Goal: Transaction & Acquisition: Purchase product/service

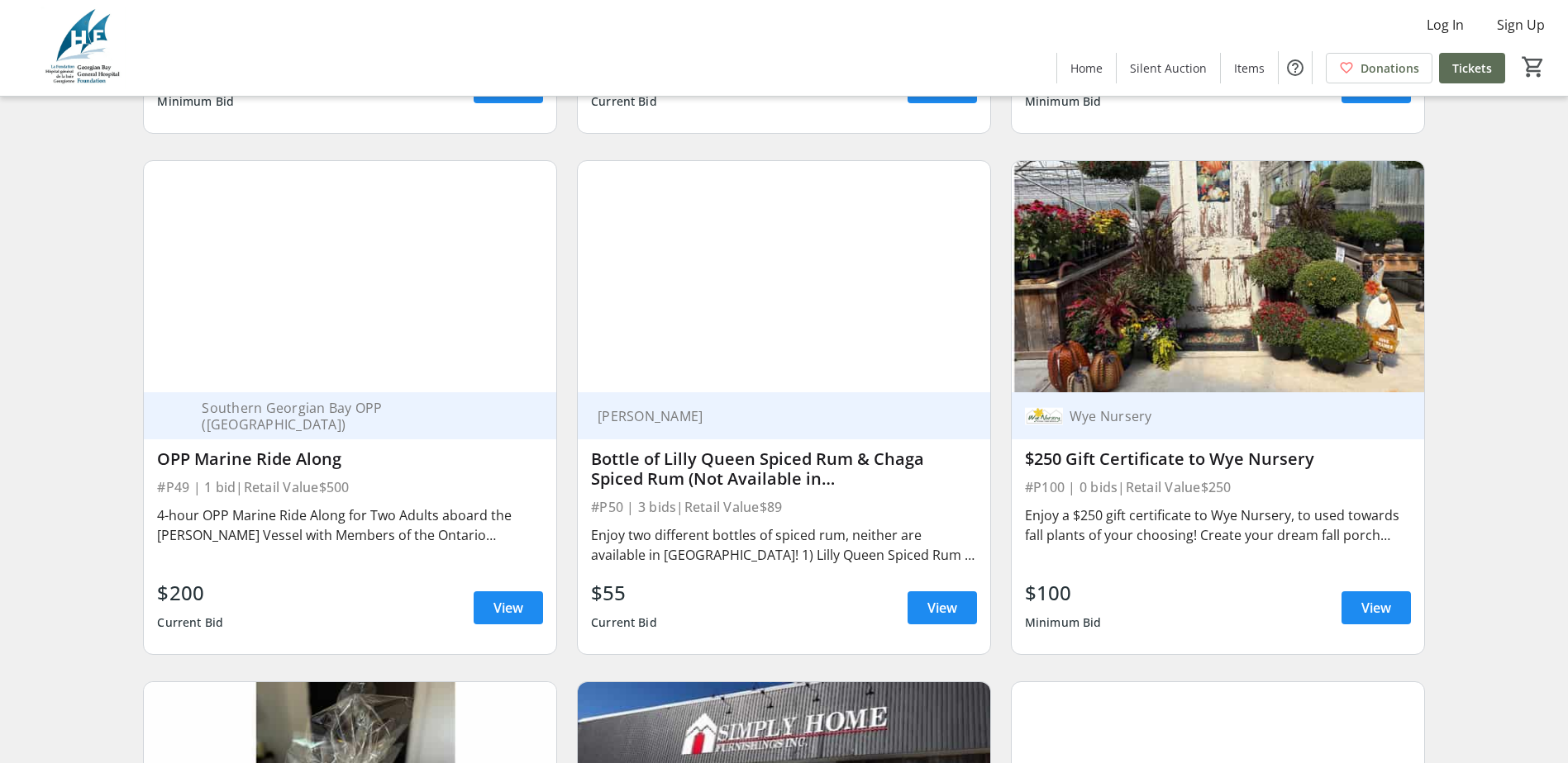
scroll to position [11930, 0]
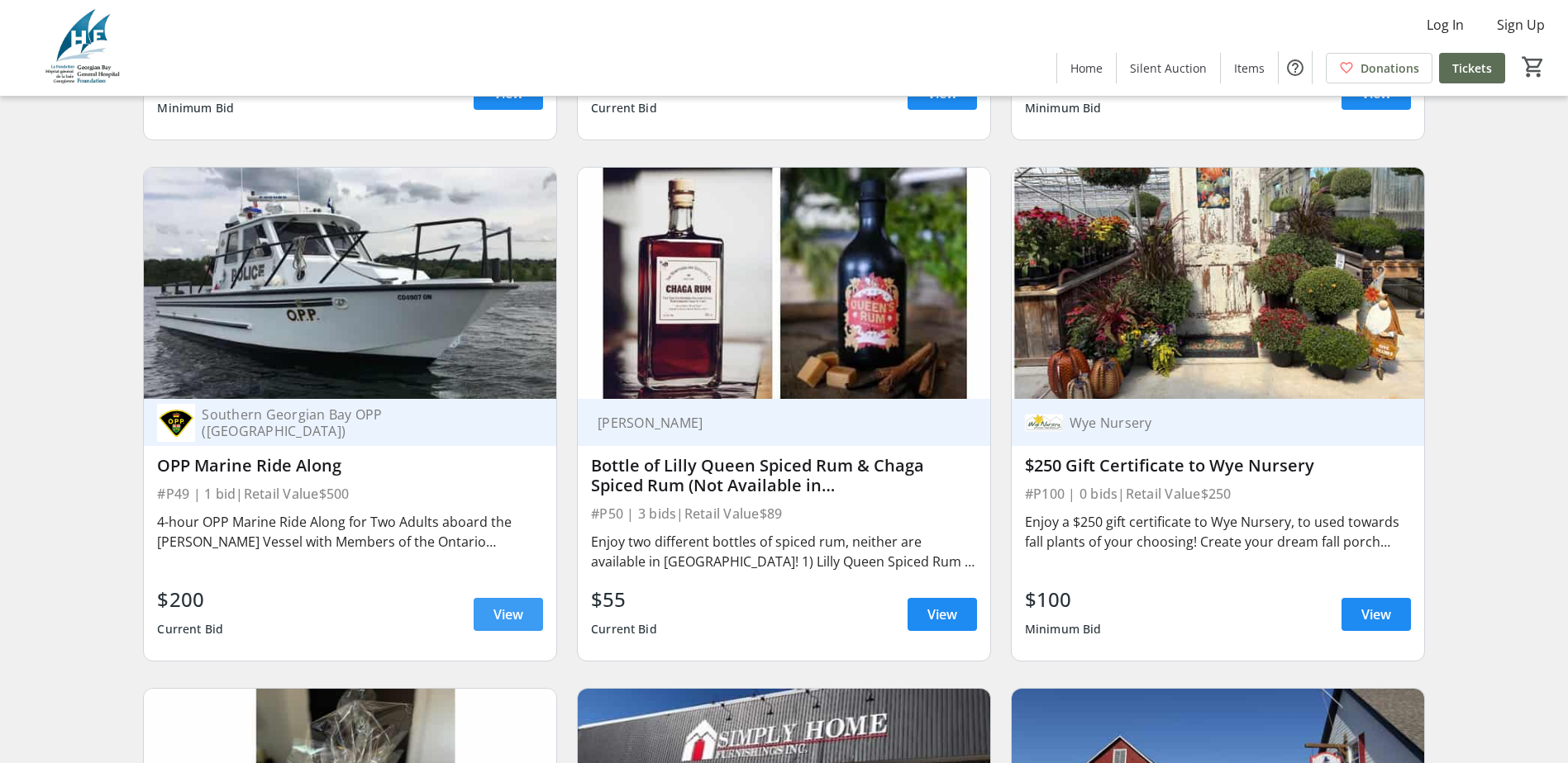
click at [512, 605] on span "View" at bounding box center [509, 615] width 30 height 20
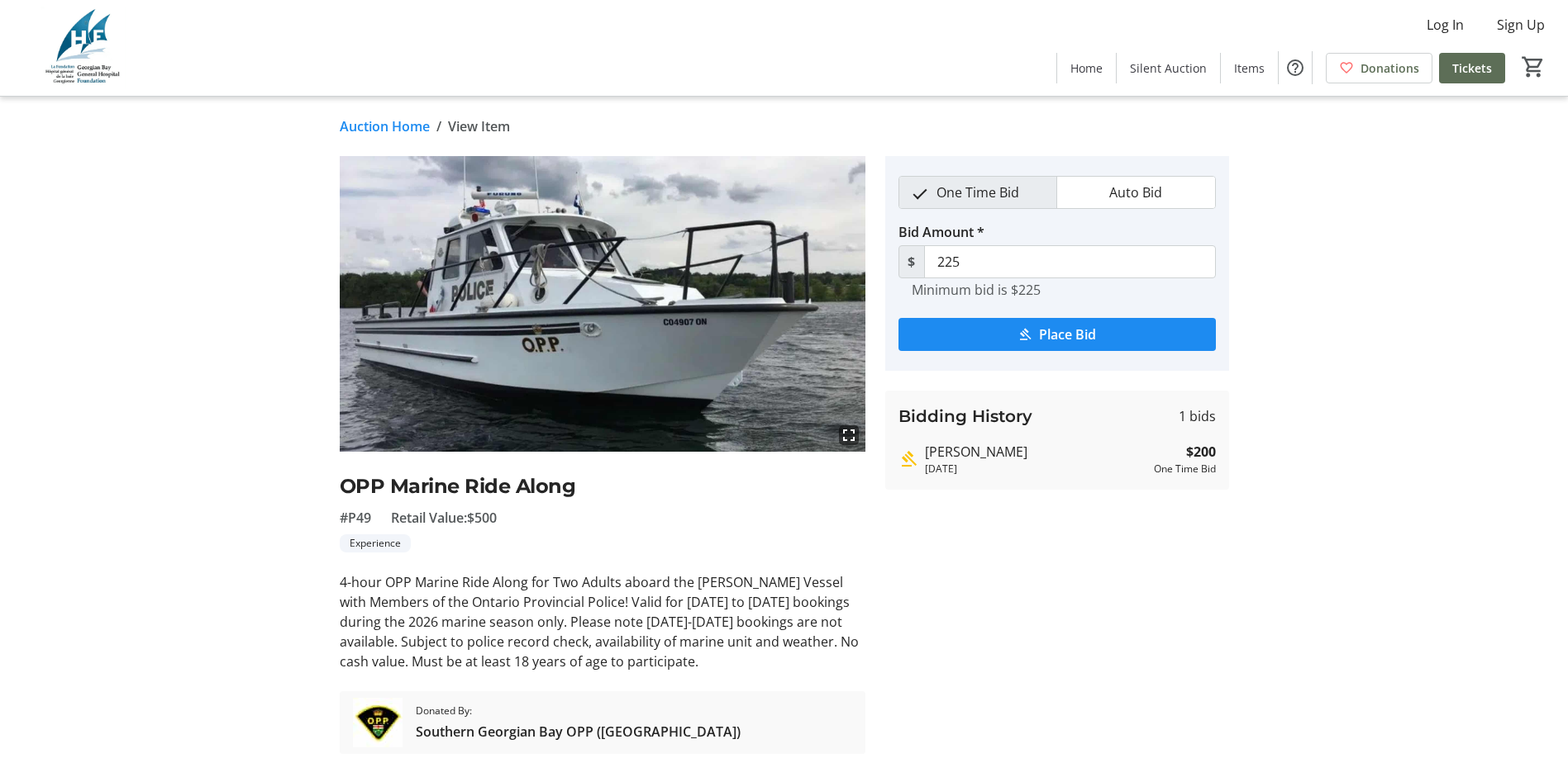
click at [384, 127] on link "Auction Home" at bounding box center [384, 126] width 90 height 20
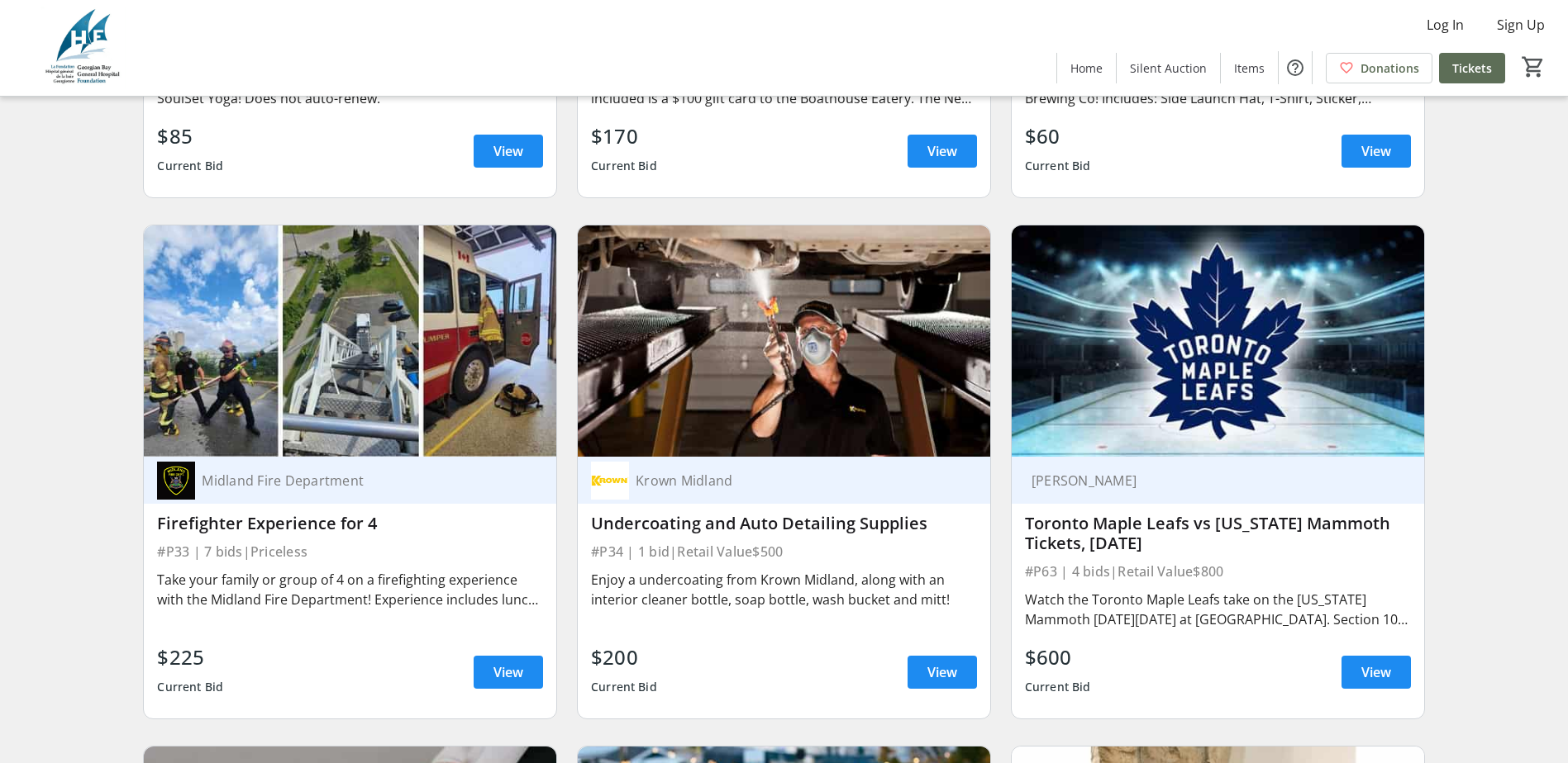
scroll to position [6726, 0]
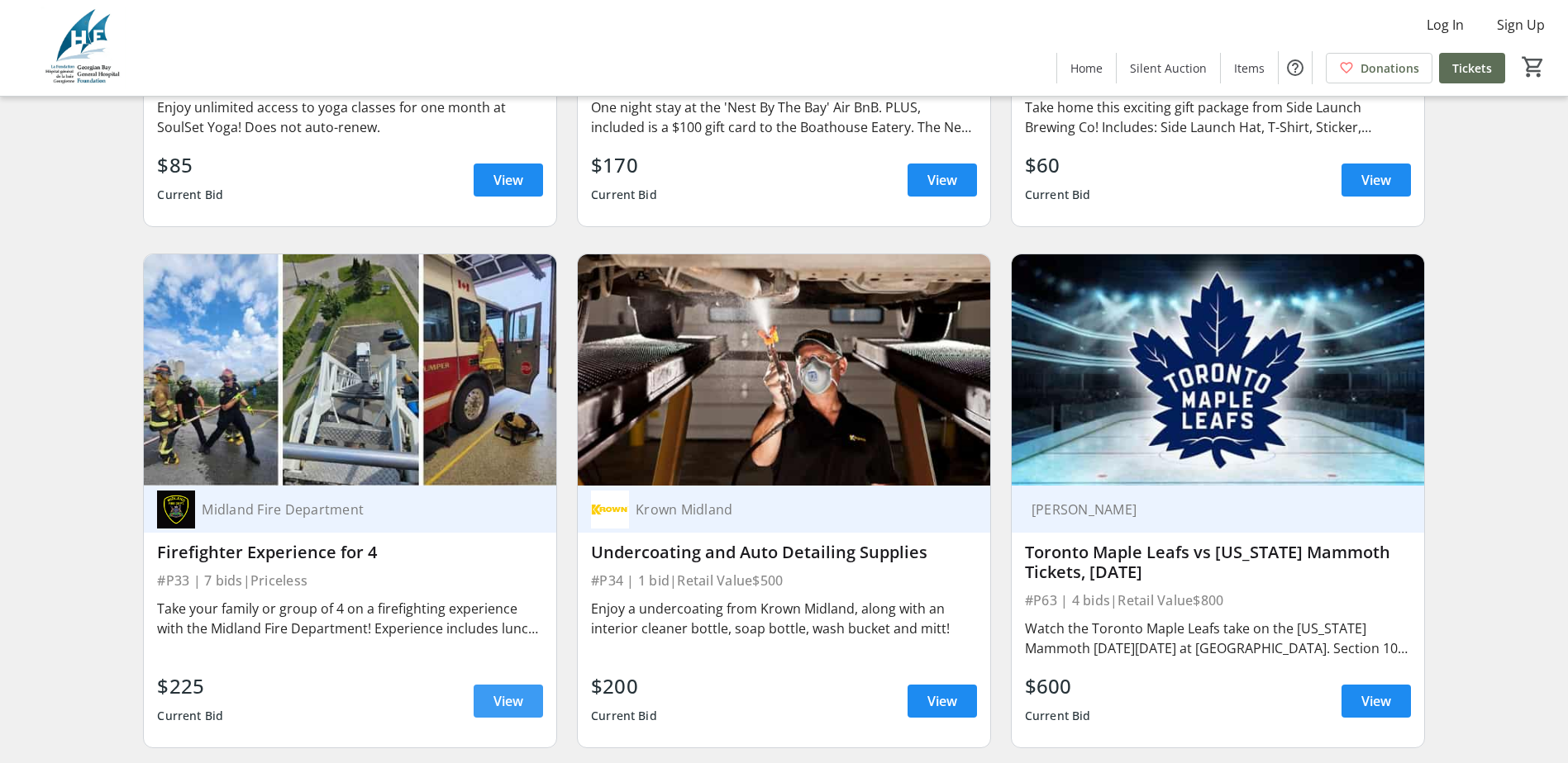
click at [523, 702] on span "View" at bounding box center [509, 701] width 30 height 20
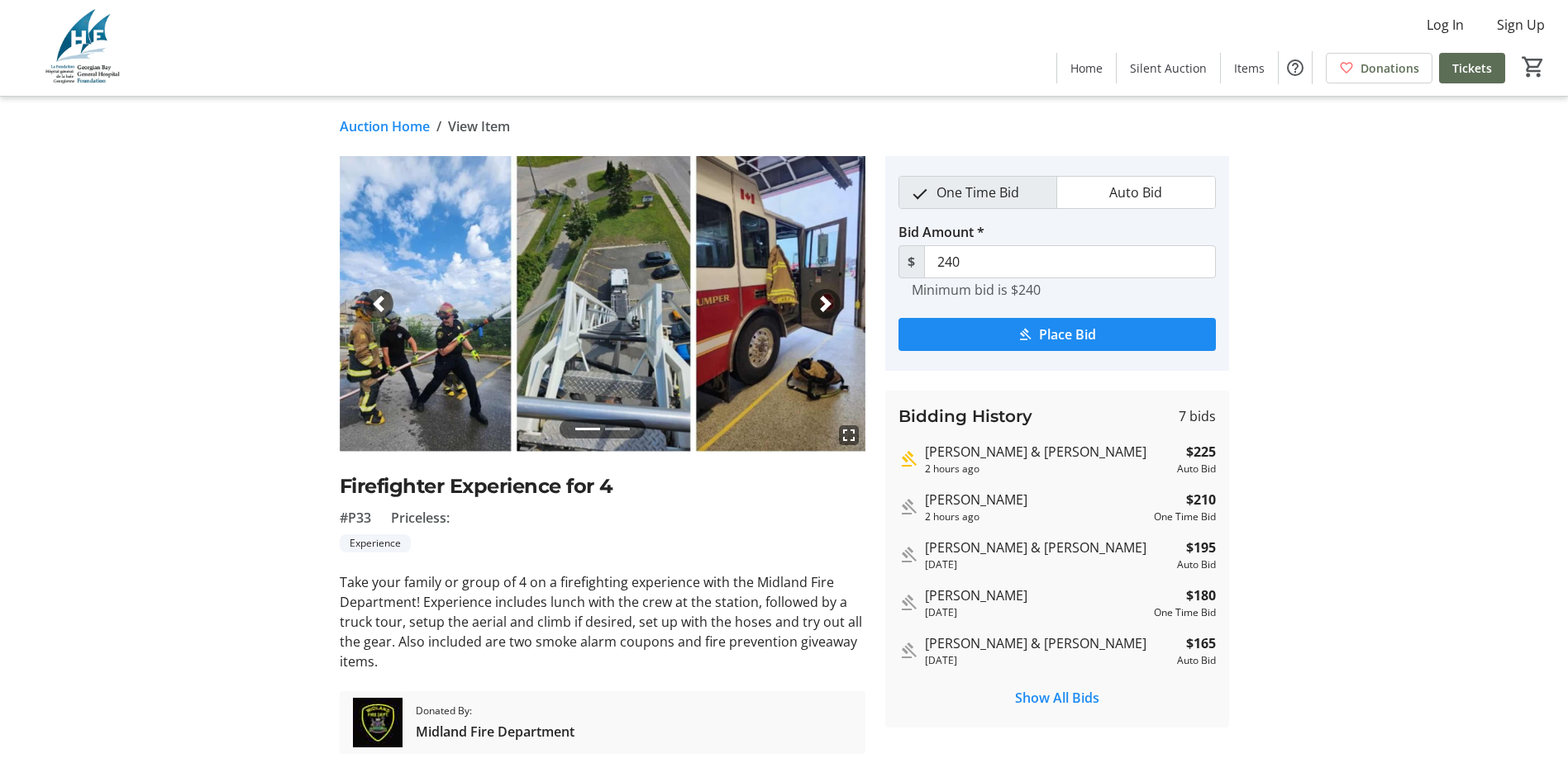
click at [379, 125] on link "Auction Home" at bounding box center [384, 126] width 90 height 20
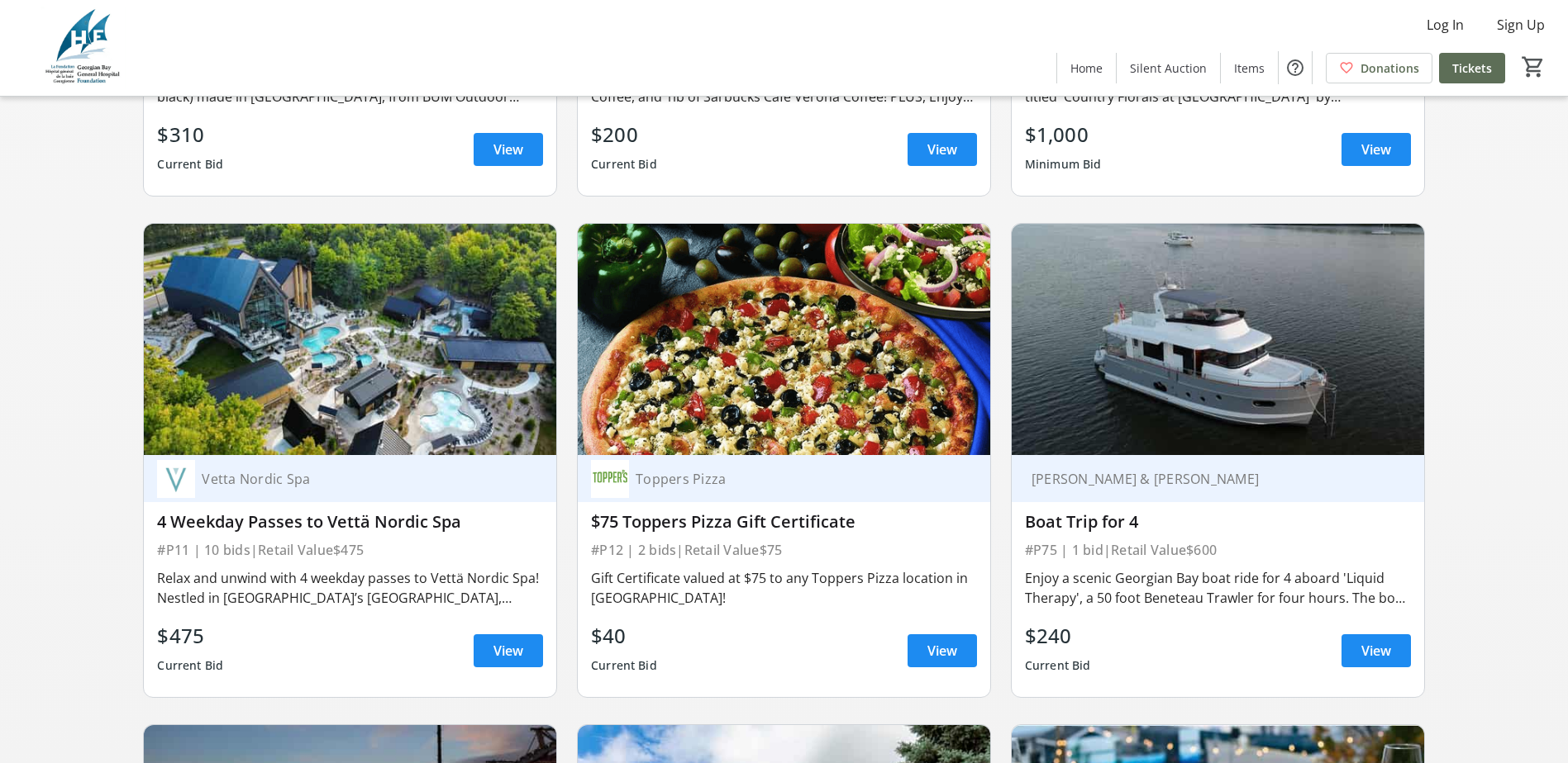
scroll to position [2595, 0]
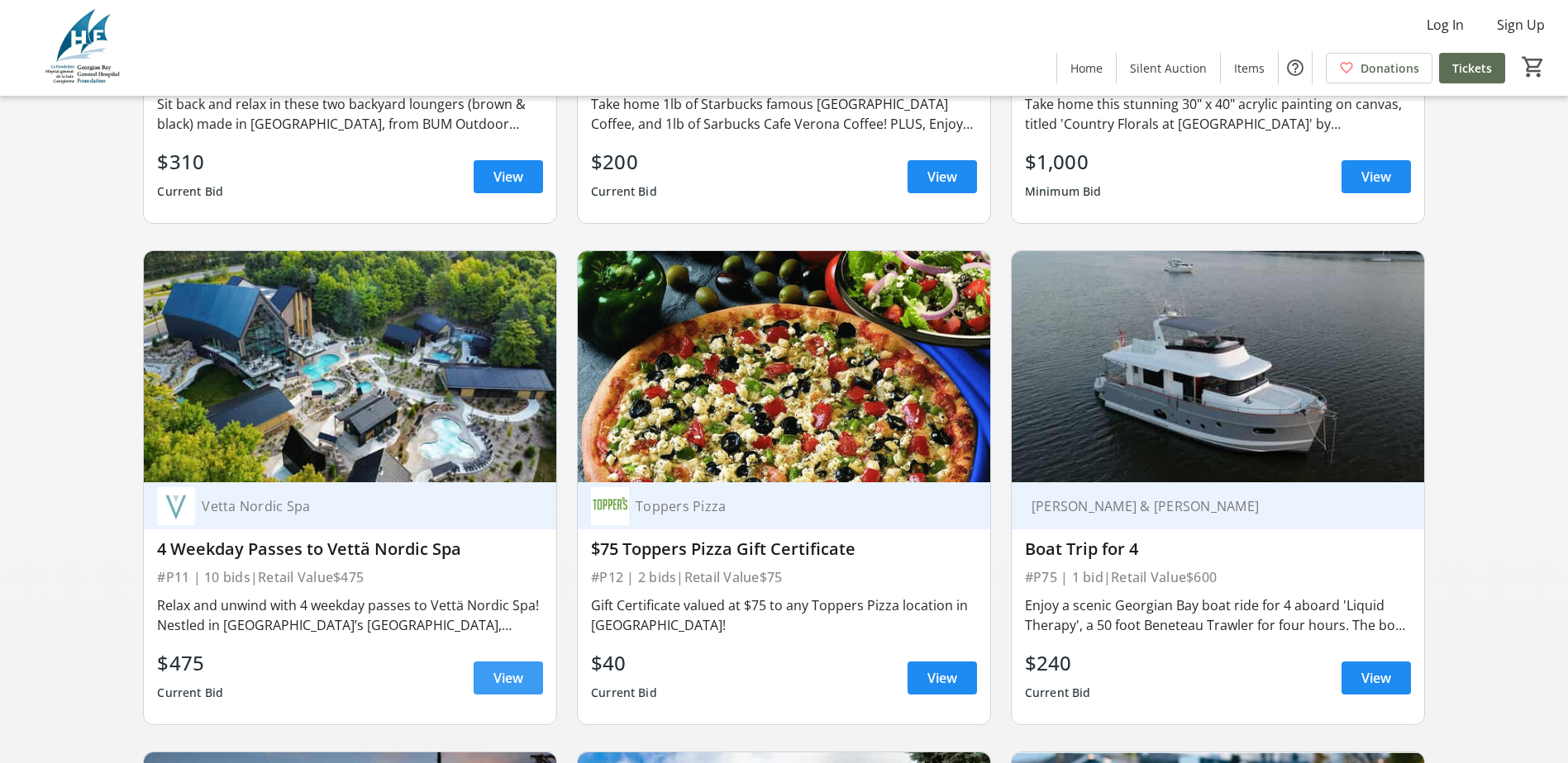
click at [516, 688] on span "View" at bounding box center [509, 678] width 30 height 20
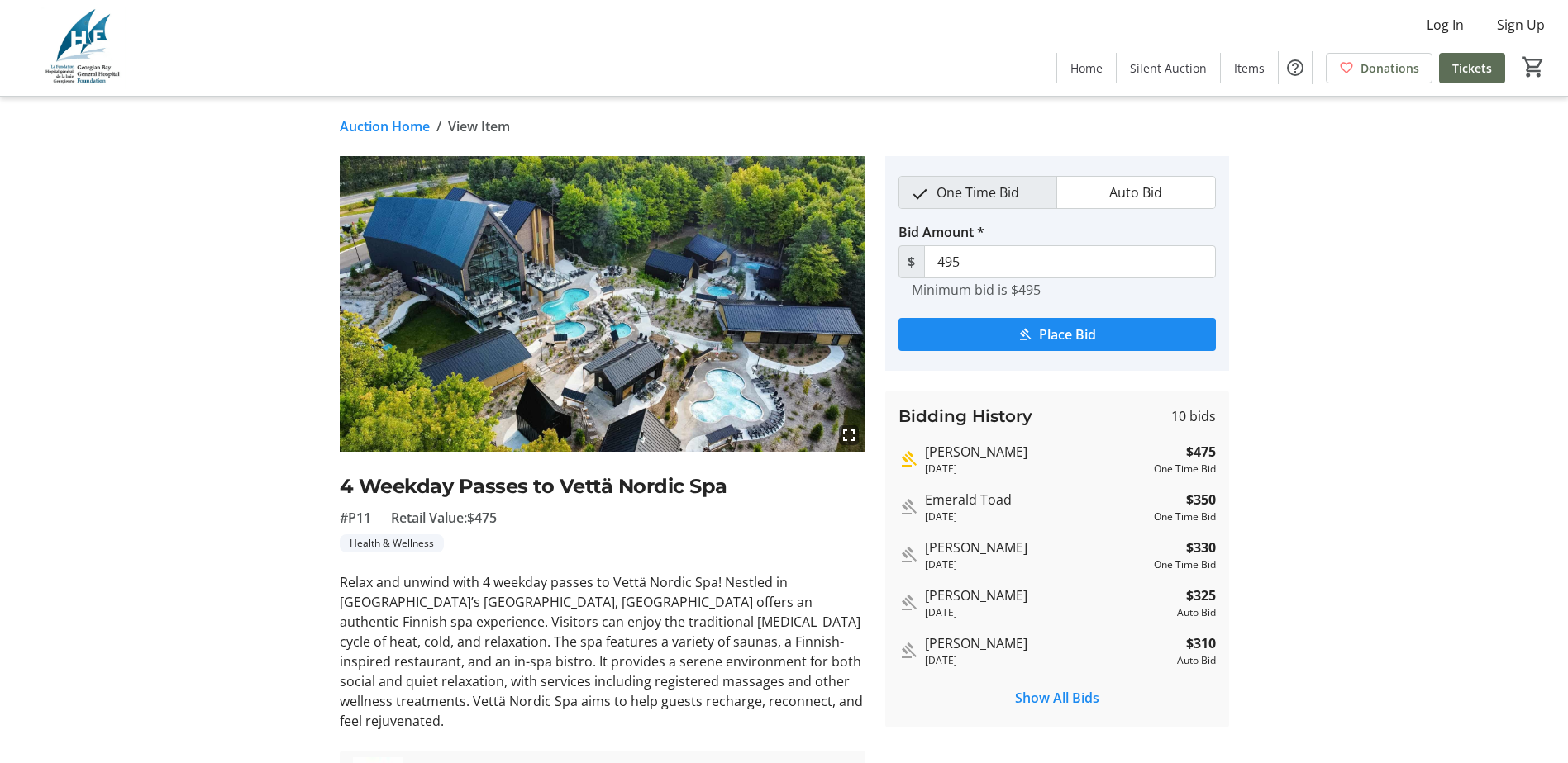
drag, startPoint x: 381, startPoint y: 123, endPoint x: 744, endPoint y: 401, distance: 457.2
click at [381, 123] on link "Auction Home" at bounding box center [384, 126] width 90 height 20
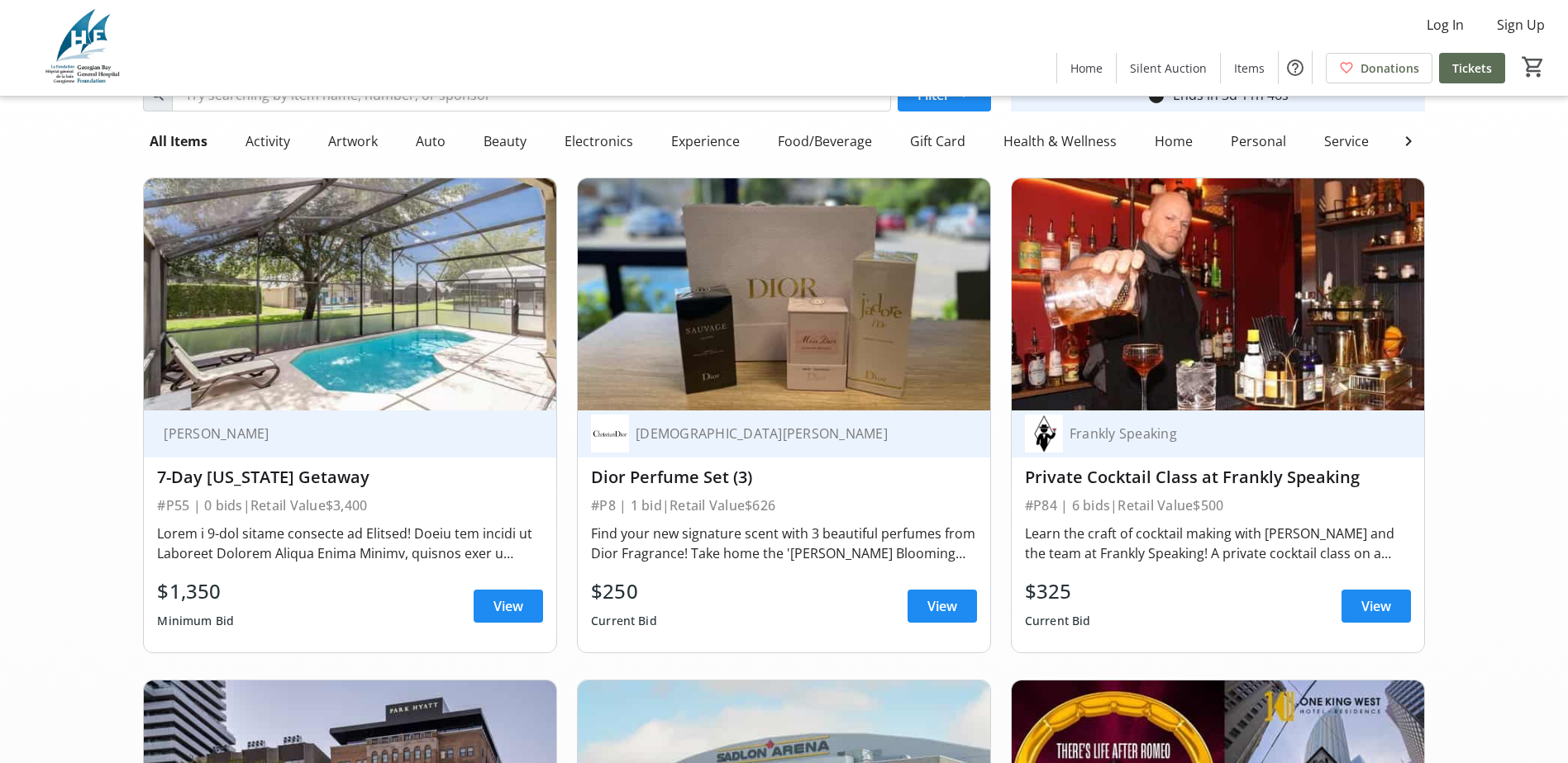
scroll to position [117, 0]
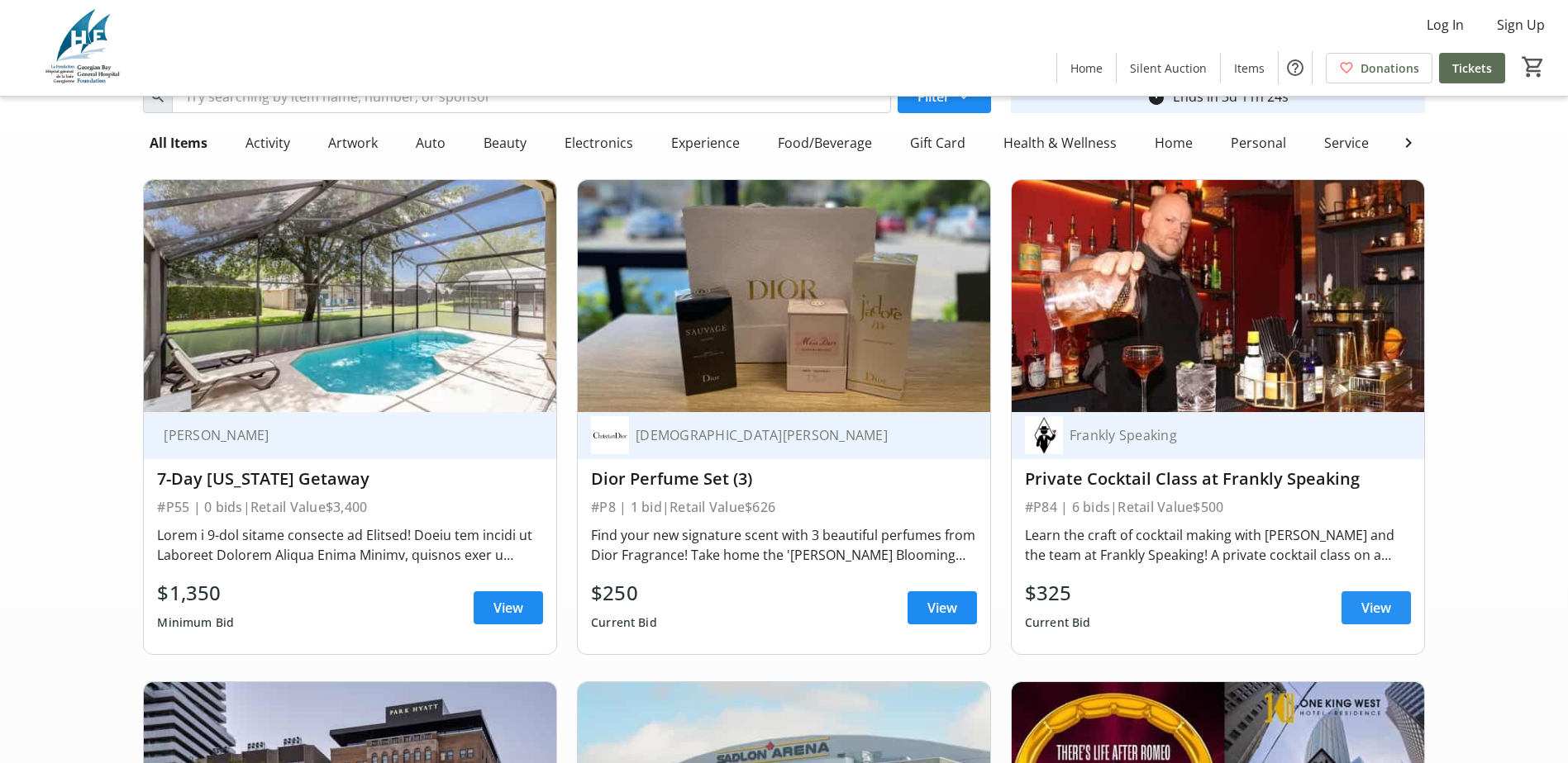
click at [1398, 622] on span at bounding box center [1375, 608] width 69 height 39
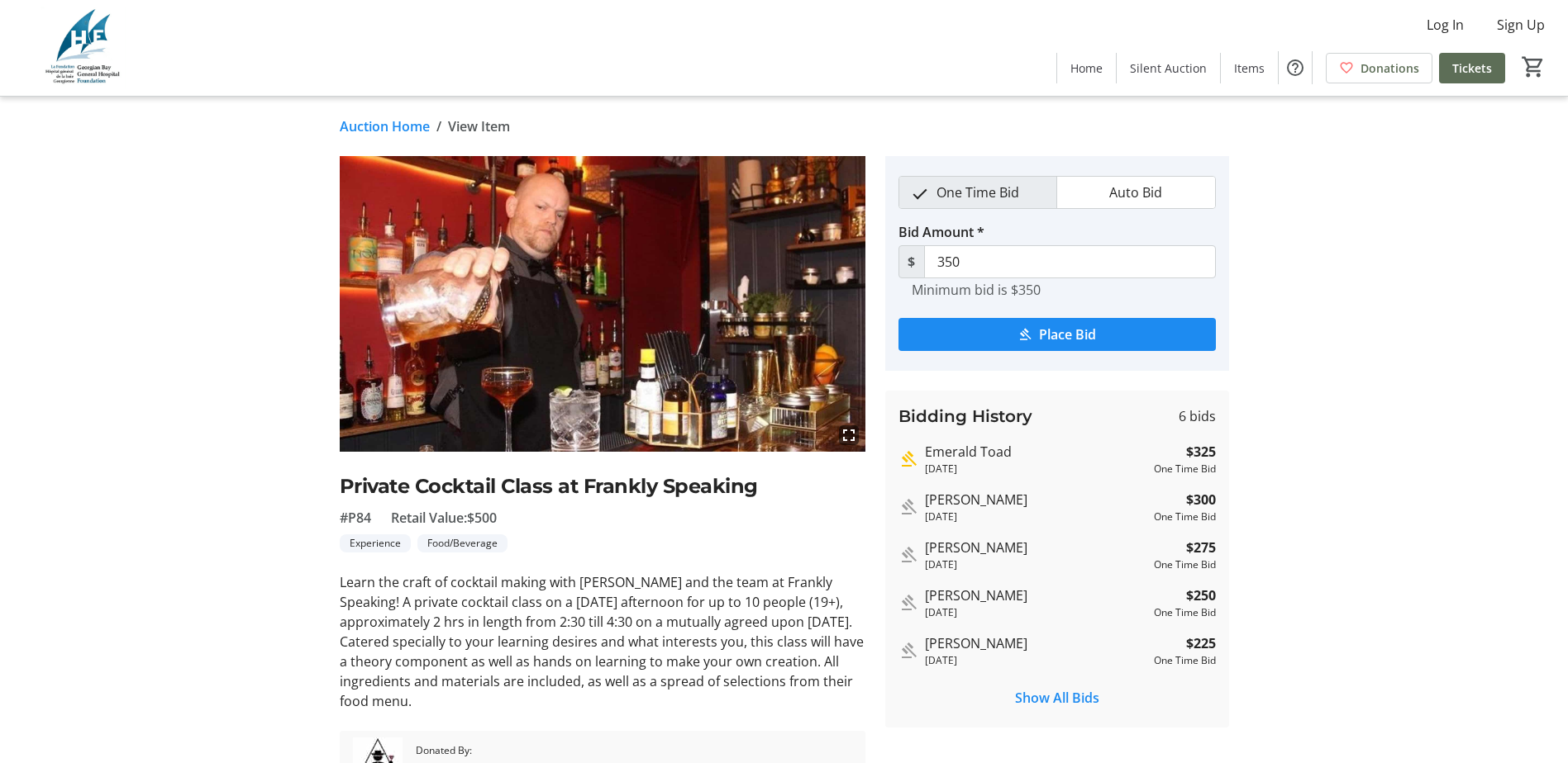
drag, startPoint x: 413, startPoint y: 120, endPoint x: 593, endPoint y: 223, distance: 207.4
click at [413, 120] on link "Auction Home" at bounding box center [384, 126] width 90 height 20
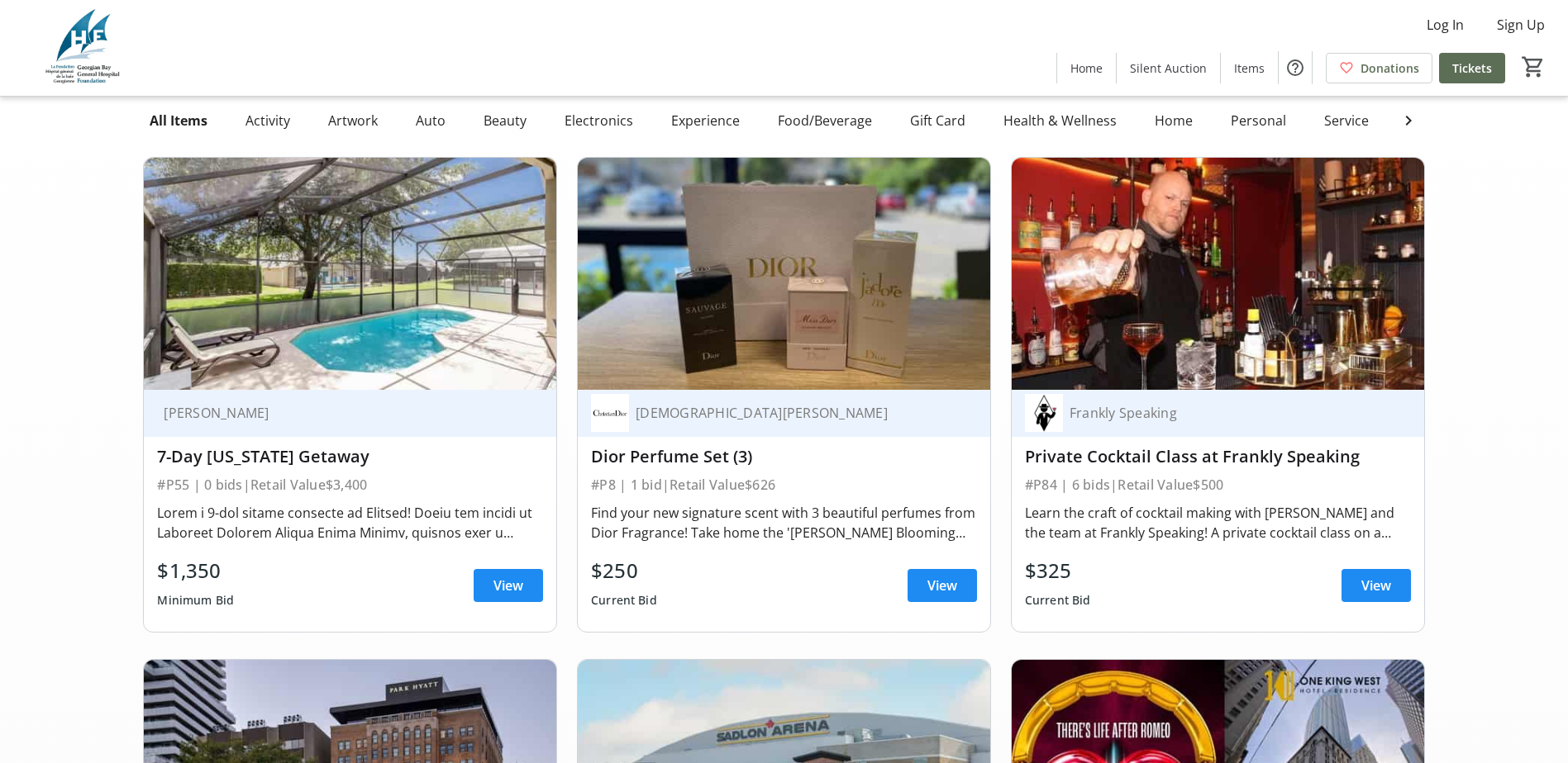
scroll to position [165, 0]
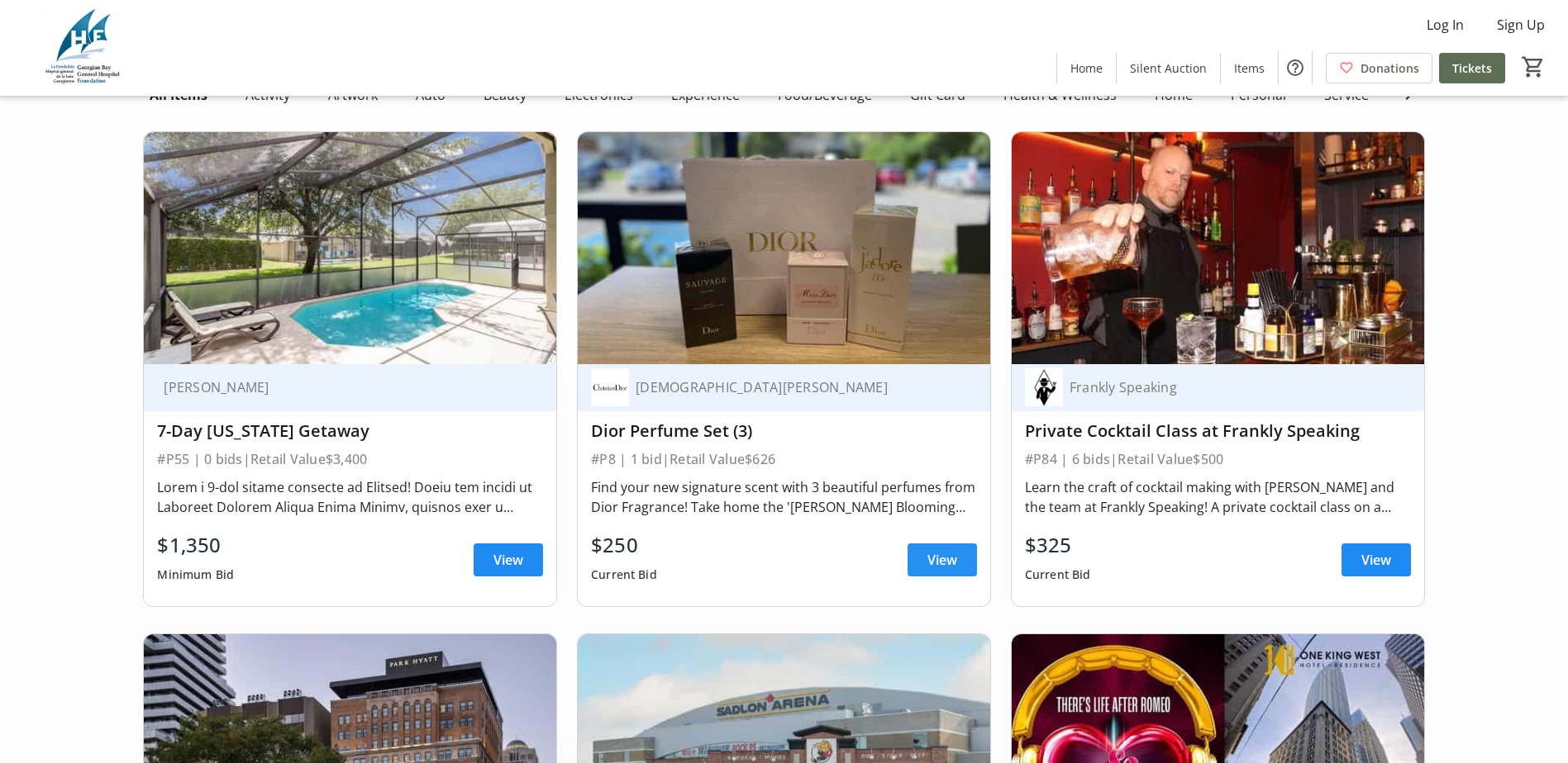
click at [945, 570] on span "View" at bounding box center [942, 560] width 30 height 20
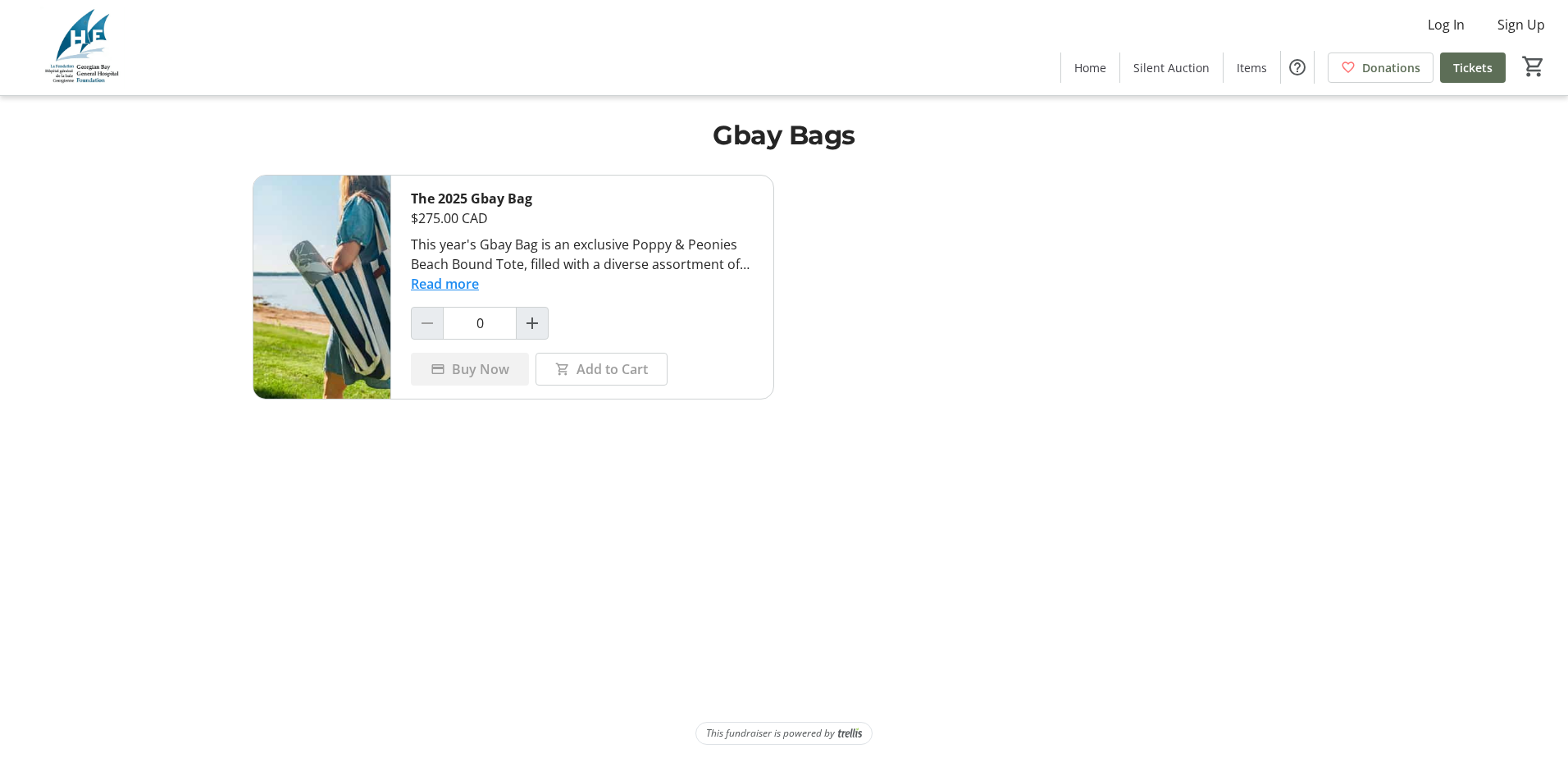
click at [460, 285] on button "Read more" at bounding box center [444, 284] width 68 height 20
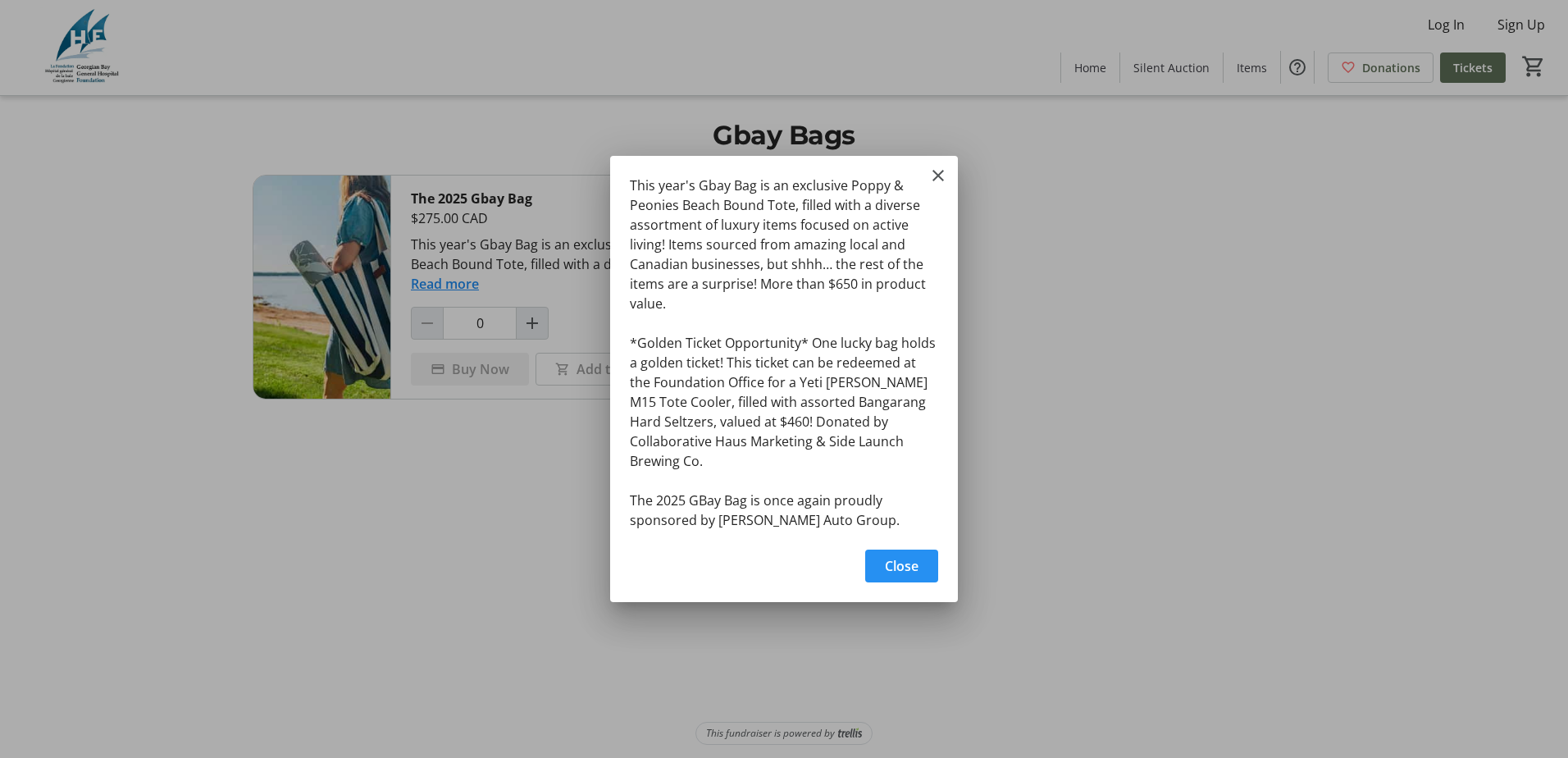
click at [903, 560] on span "Close" at bounding box center [902, 566] width 33 height 20
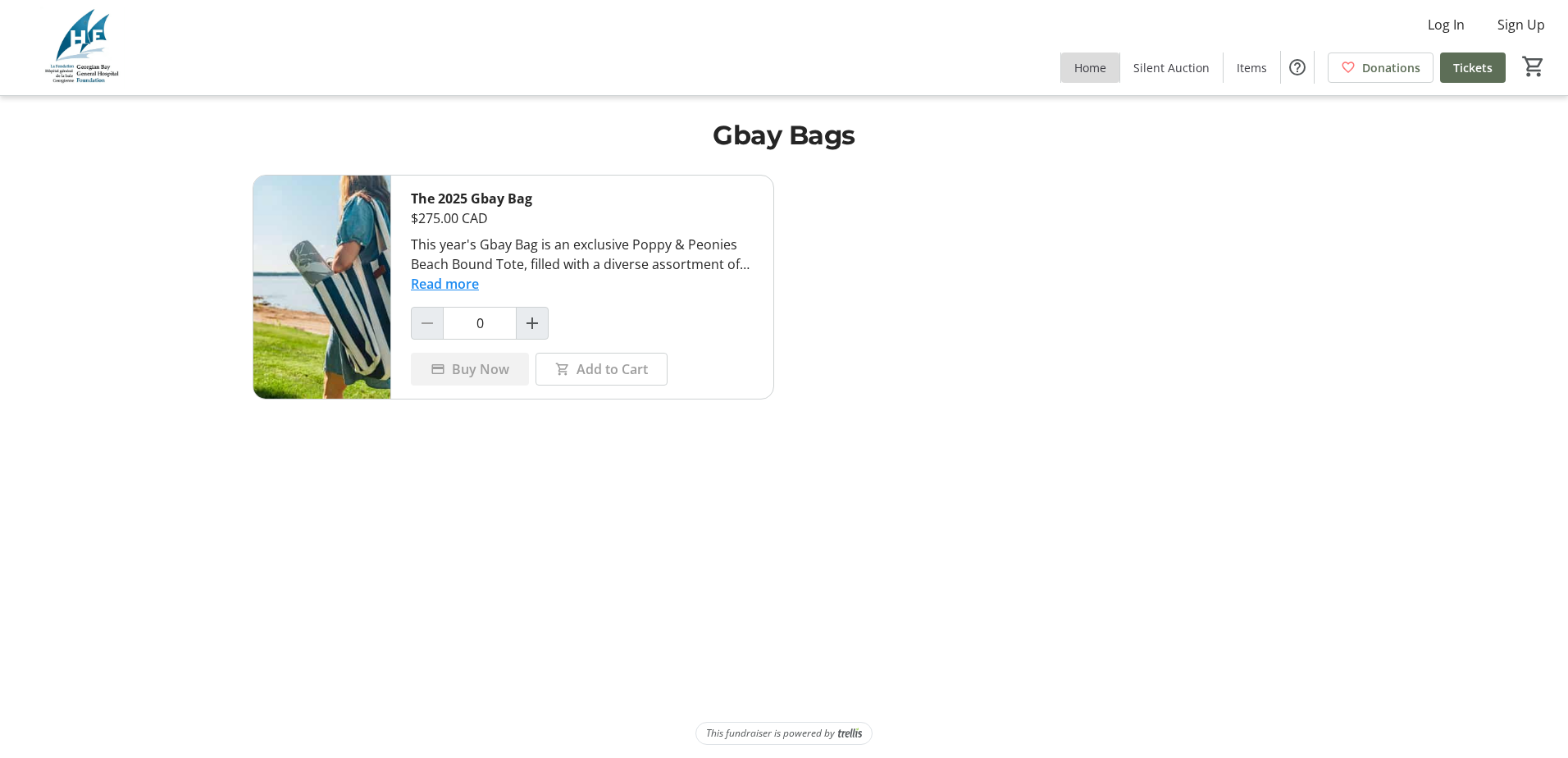
click at [1089, 59] on span "Home" at bounding box center [1090, 68] width 32 height 18
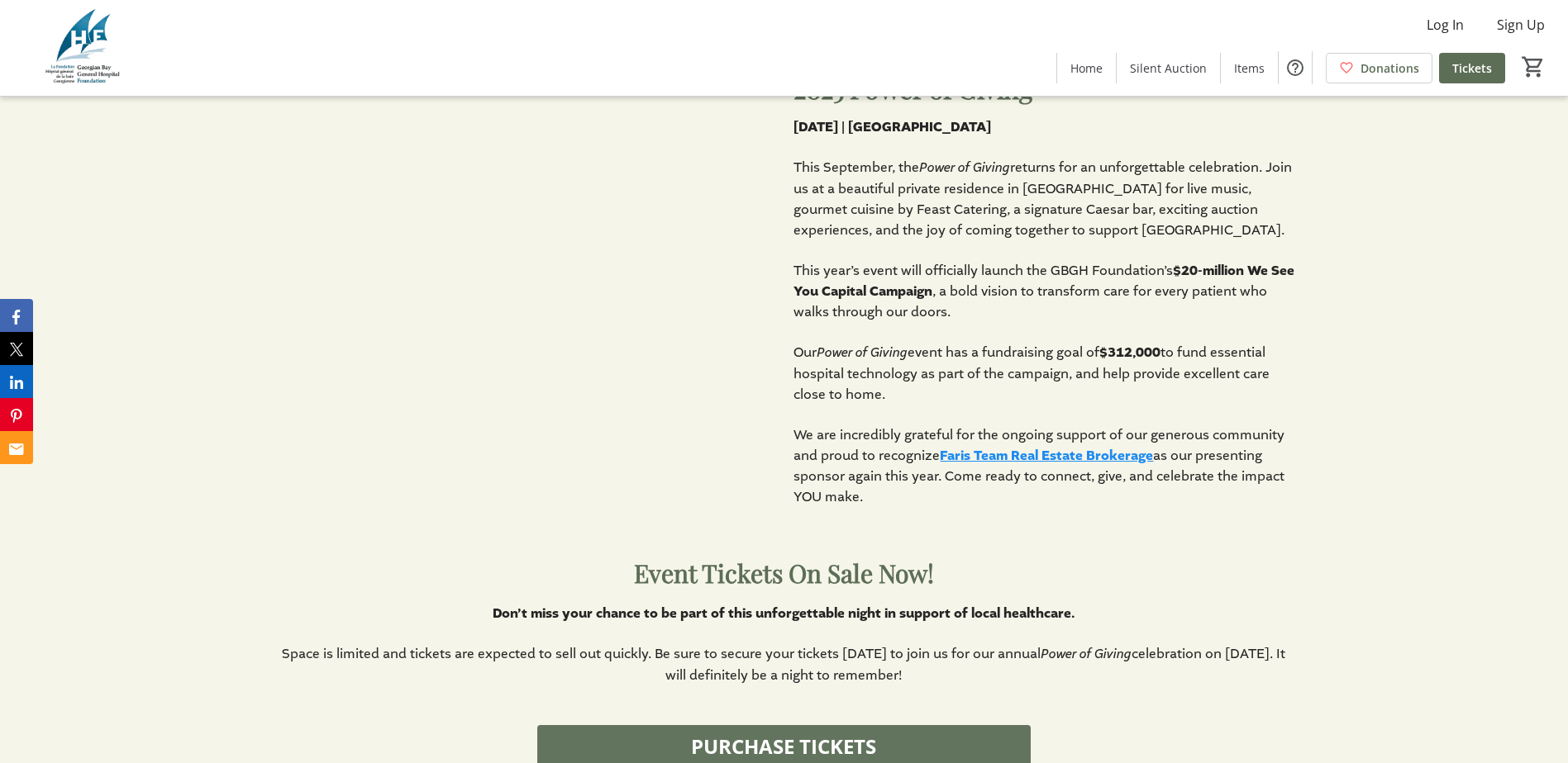
scroll to position [743, 0]
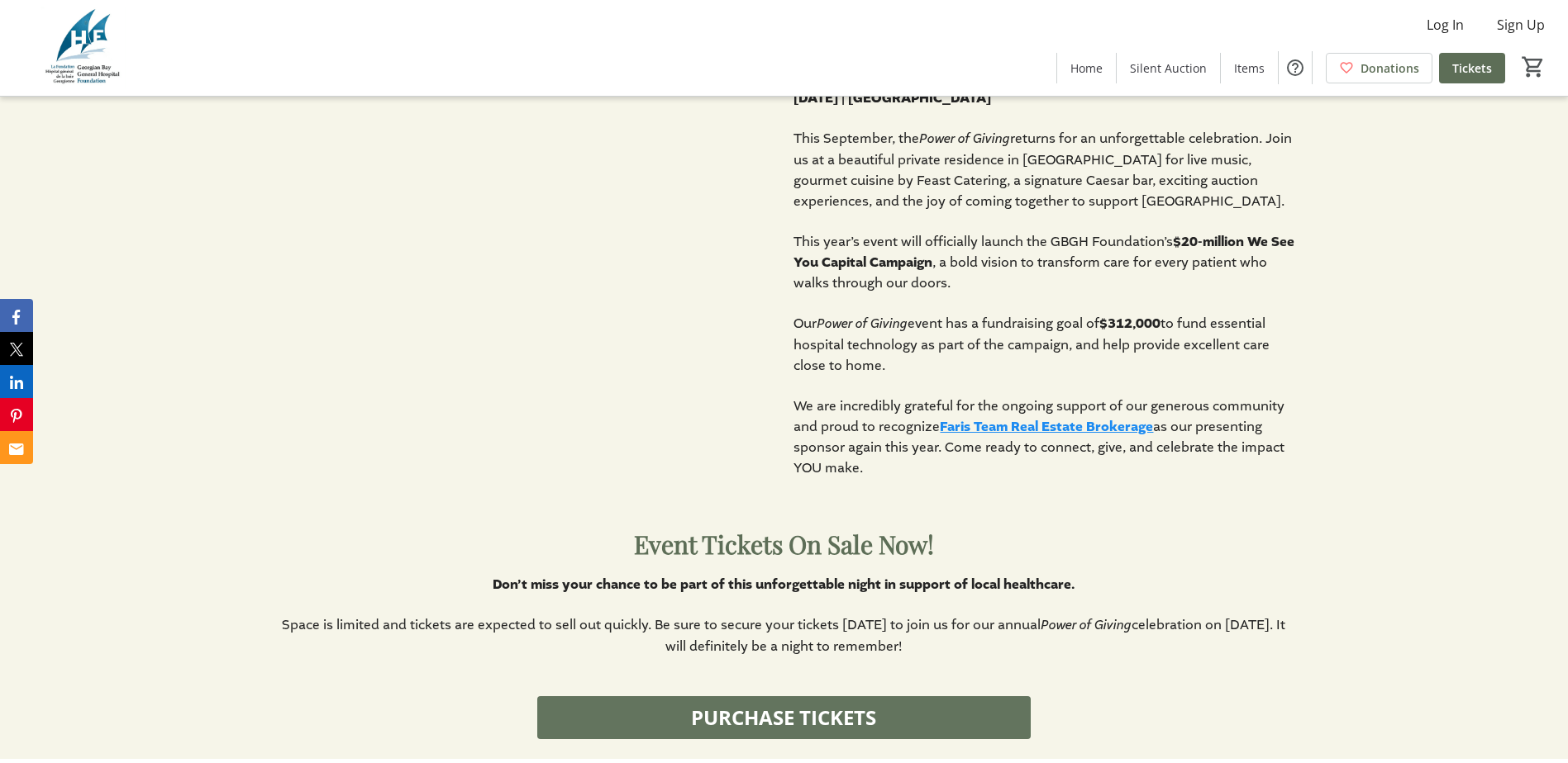
click at [865, 720] on span "PURCHASE TICKETS" at bounding box center [783, 718] width 185 height 30
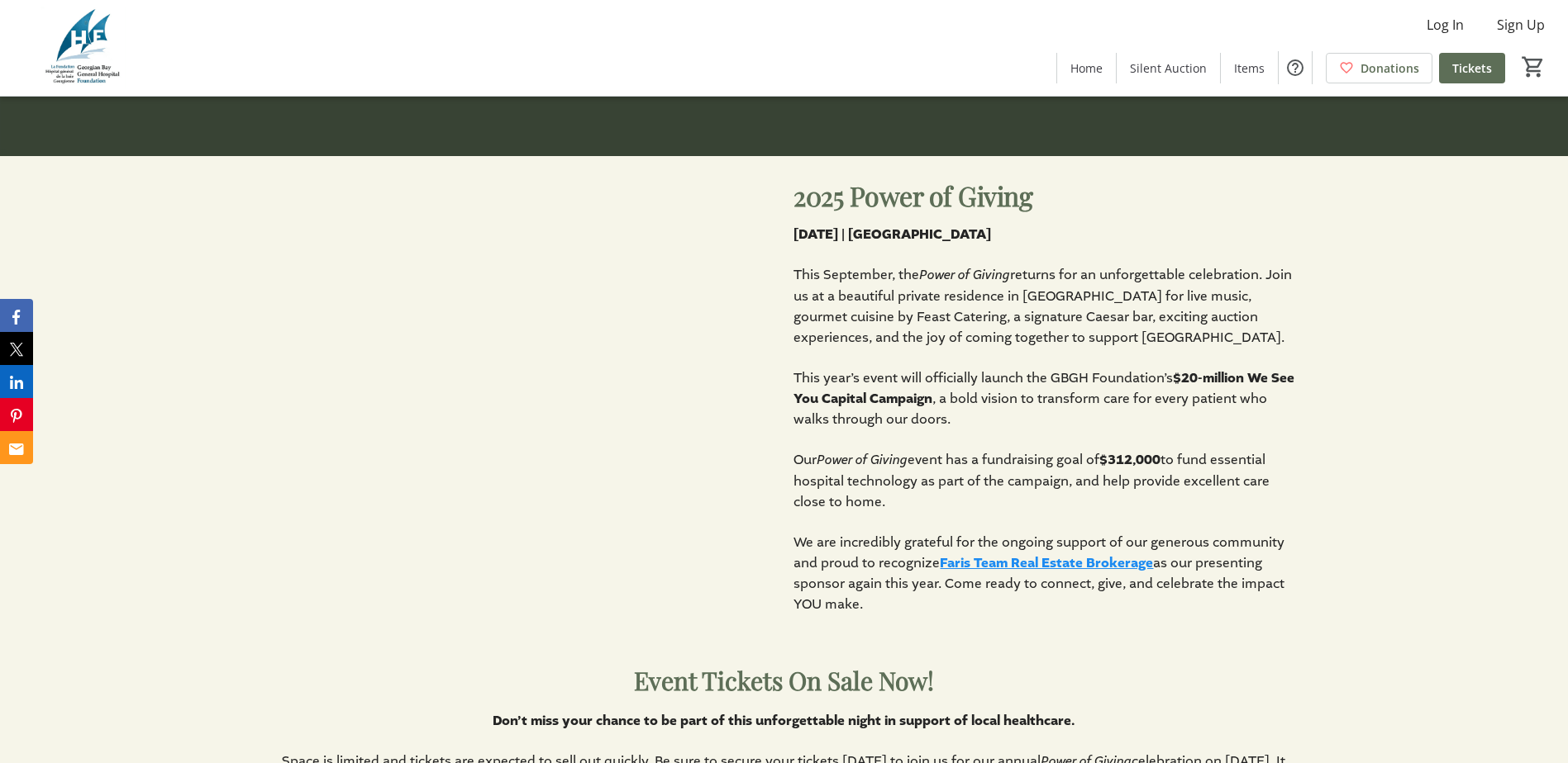
scroll to position [578, 0]
